Goal: Navigation & Orientation: Find specific page/section

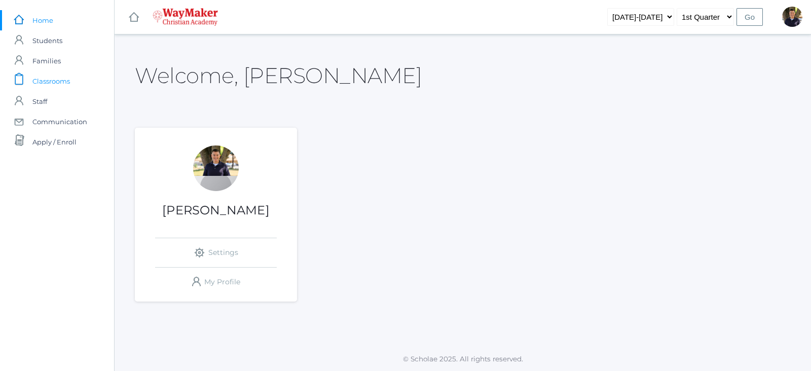
click at [57, 80] on span "Classrooms" at bounding box center [51, 81] width 38 height 20
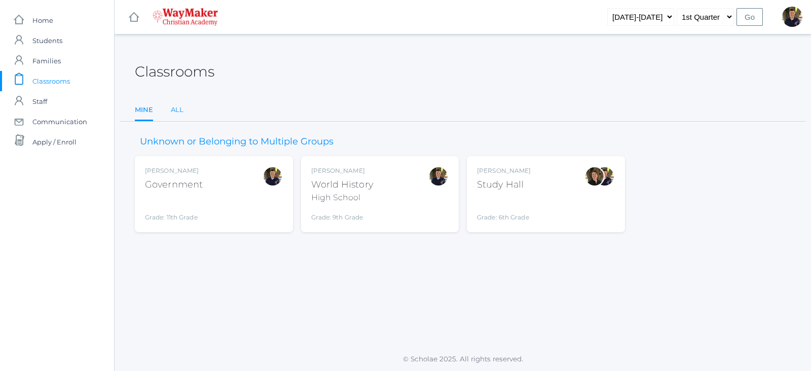
click at [172, 111] on link "All" at bounding box center [177, 110] width 13 height 20
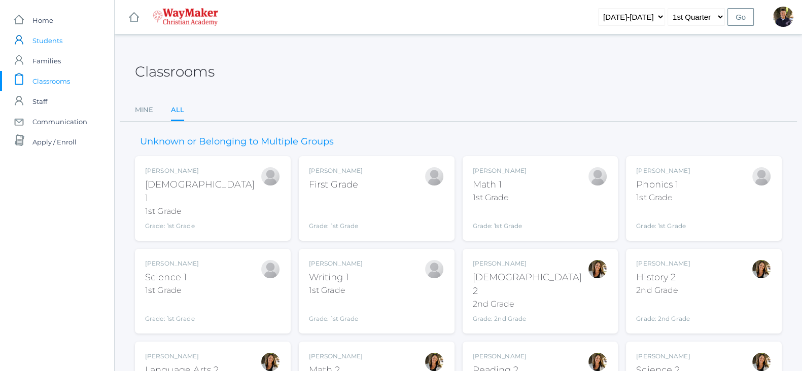
click at [58, 39] on span "Students" at bounding box center [47, 40] width 30 height 20
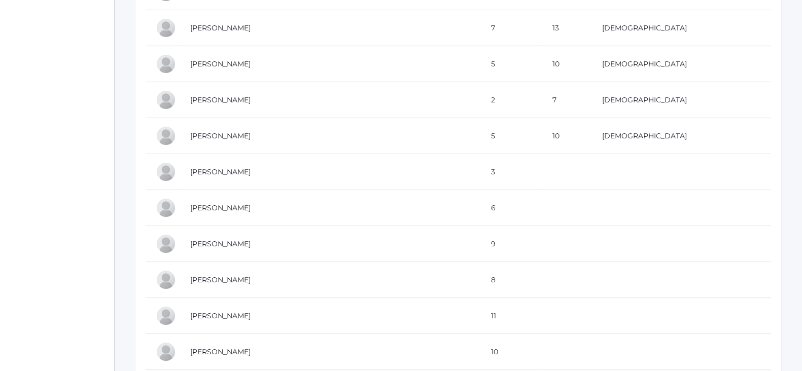
scroll to position [380, 0]
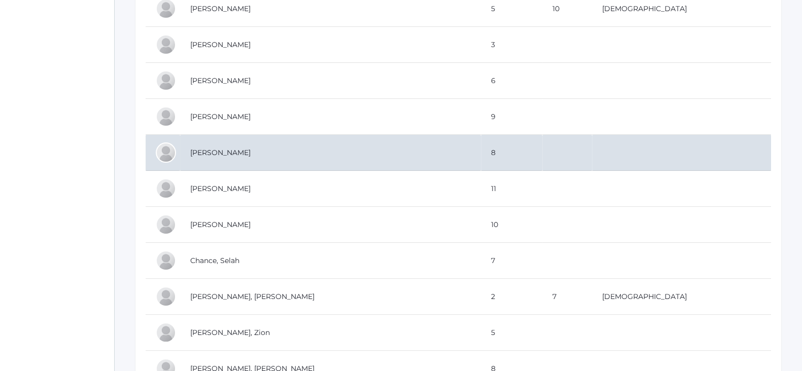
click at [200, 156] on td "[PERSON_NAME]" at bounding box center [330, 153] width 301 height 36
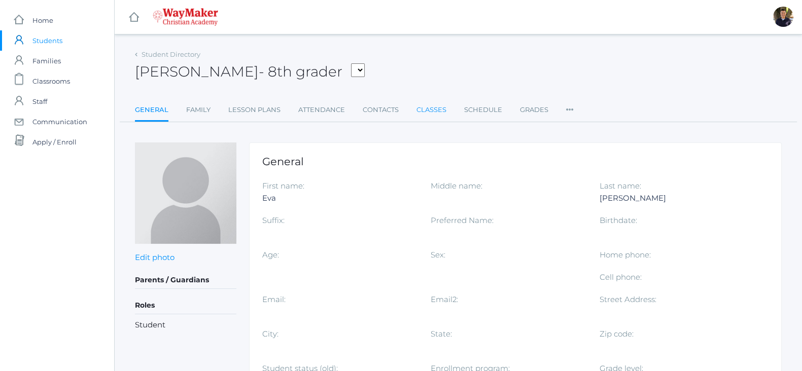
click at [423, 108] on link "Classes" at bounding box center [431, 110] width 30 height 20
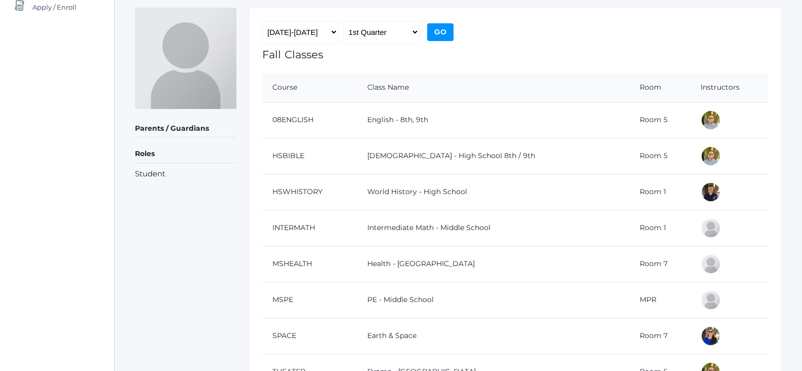
scroll to position [63, 0]
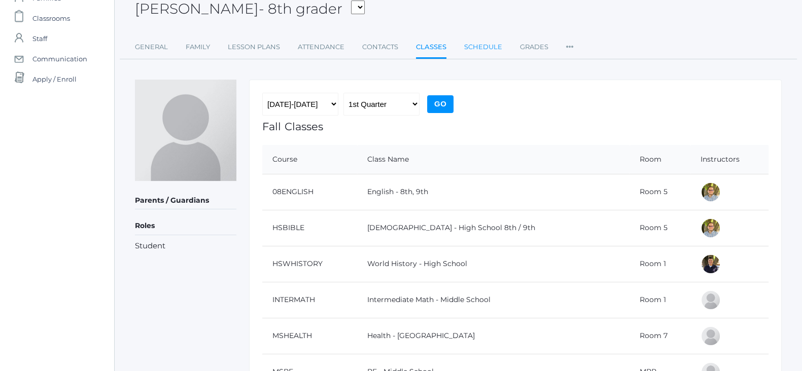
click at [476, 44] on link "Schedule" at bounding box center [483, 47] width 38 height 20
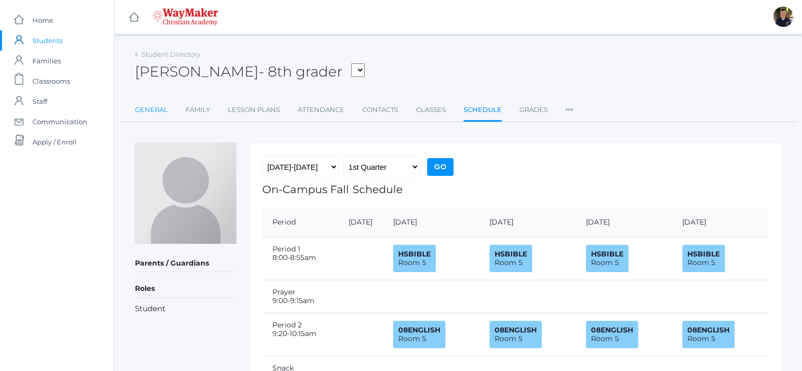
click at [158, 102] on link "General" at bounding box center [151, 110] width 33 height 20
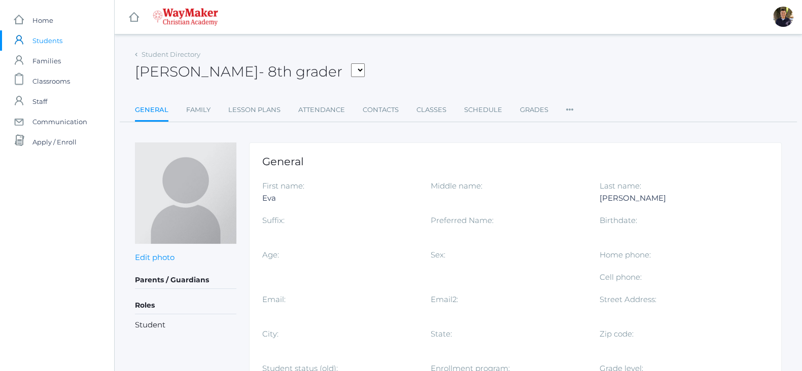
click at [53, 43] on span "Students" at bounding box center [47, 40] width 30 height 20
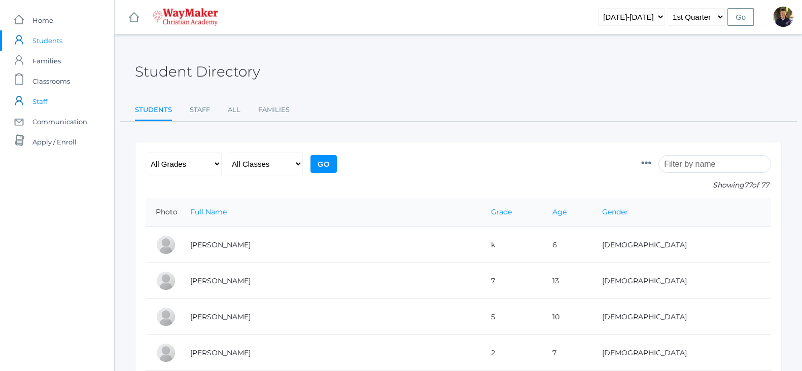
click at [38, 97] on span "Staff" at bounding box center [39, 101] width 15 height 20
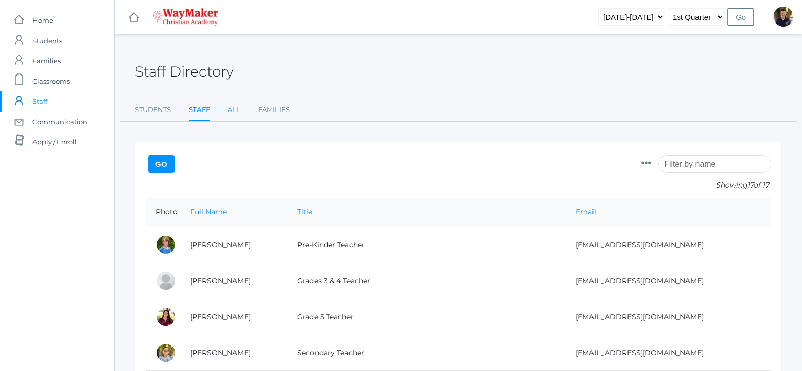
click at [233, 113] on link "All" at bounding box center [234, 110] width 13 height 20
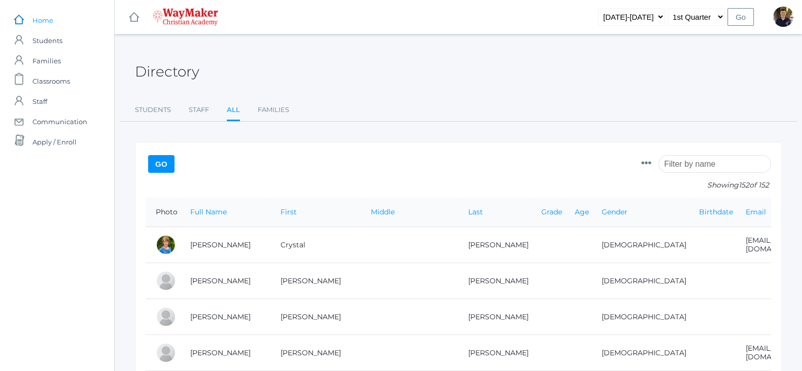
click at [44, 22] on span "Home" at bounding box center [42, 20] width 21 height 20
